Goal: Book appointment/travel/reservation

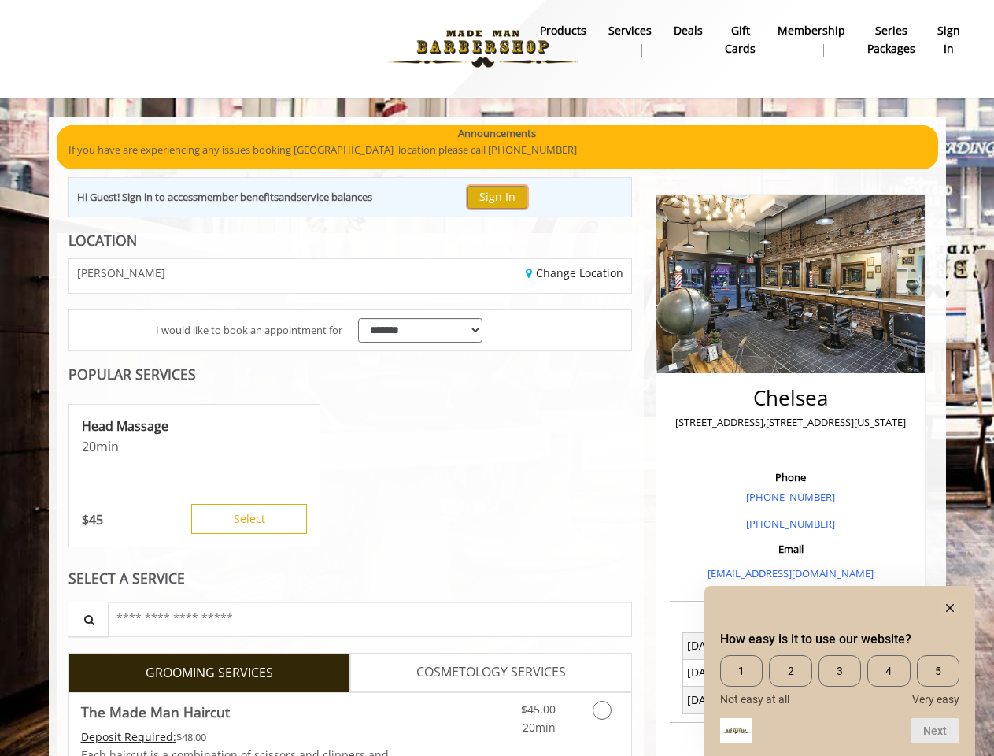
click at [505, 197] on button "Sign In" at bounding box center [498, 197] width 60 height 23
click at [198, 476] on div "Head Massage 20 min $ 45 Select" at bounding box center [194, 475] width 252 height 143
click at [249, 519] on button "Select" at bounding box center [249, 519] width 116 height 30
click at [840, 607] on div at bounding box center [839, 607] width 239 height 19
